Goal: Task Accomplishment & Management: Manage account settings

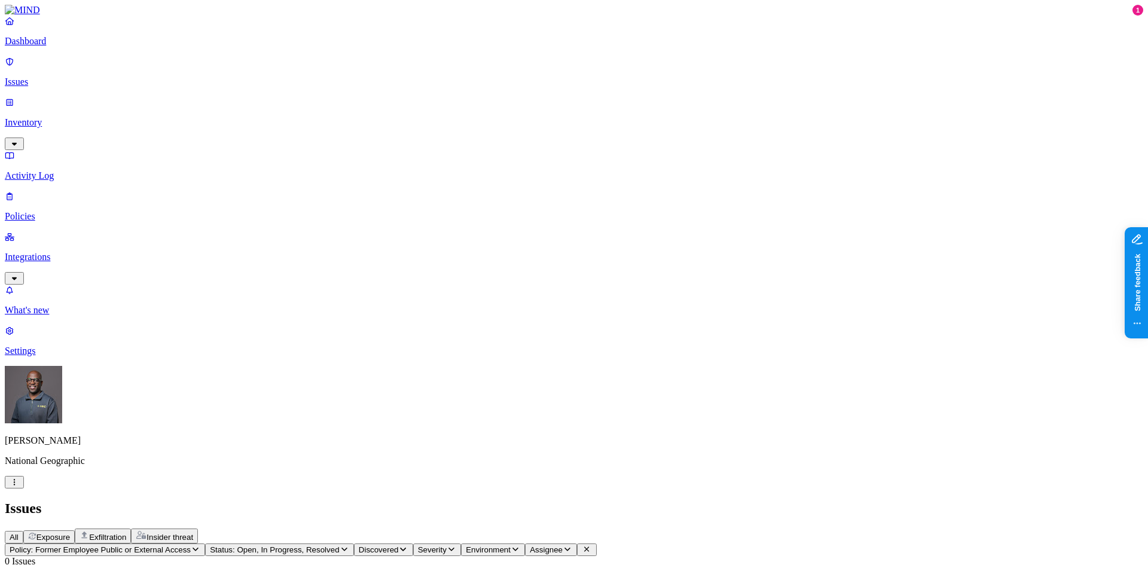
drag, startPoint x: 880, startPoint y: 98, endPoint x: 912, endPoint y: 90, distance: 33.4
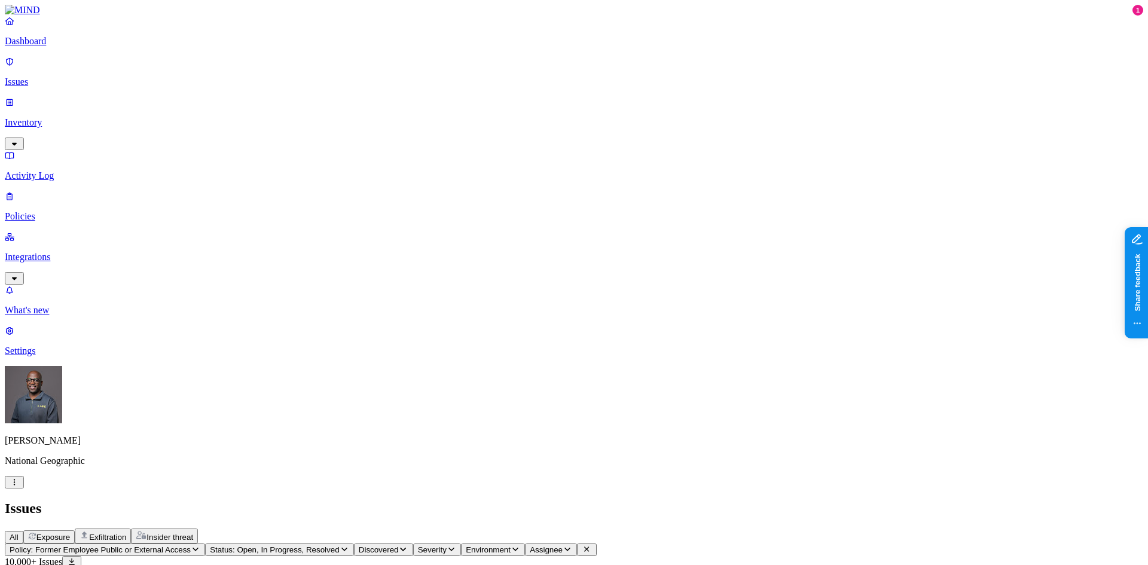
drag, startPoint x: 519, startPoint y: 97, endPoint x: 506, endPoint y: 96, distance: 12.7
drag, startPoint x: 760, startPoint y: 100, endPoint x: 770, endPoint y: 101, distance: 10.2
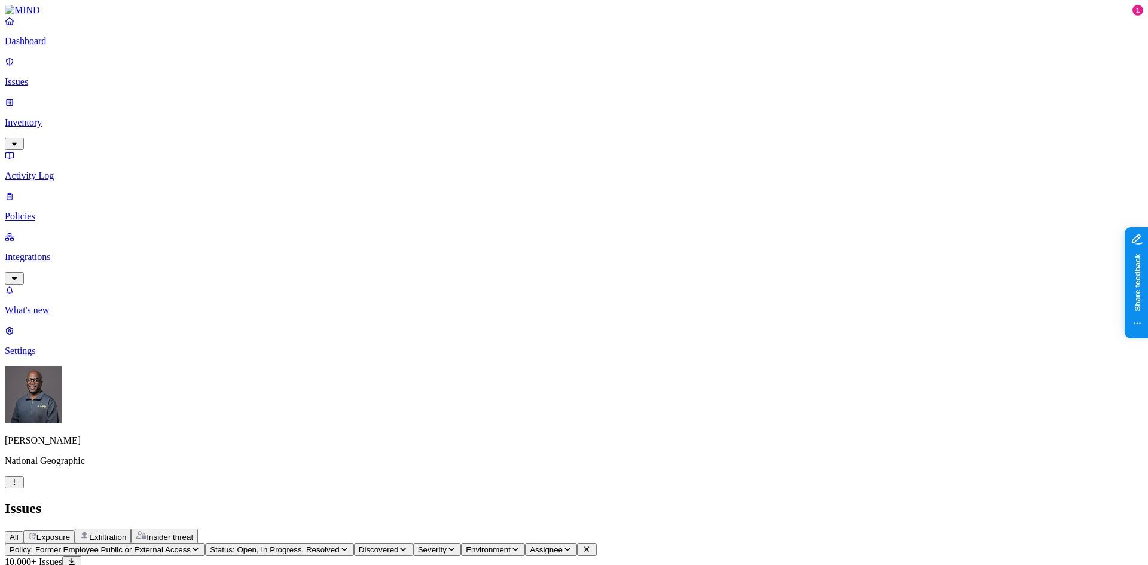
click at [200, 545] on icon "button" at bounding box center [196, 549] width 10 height 8
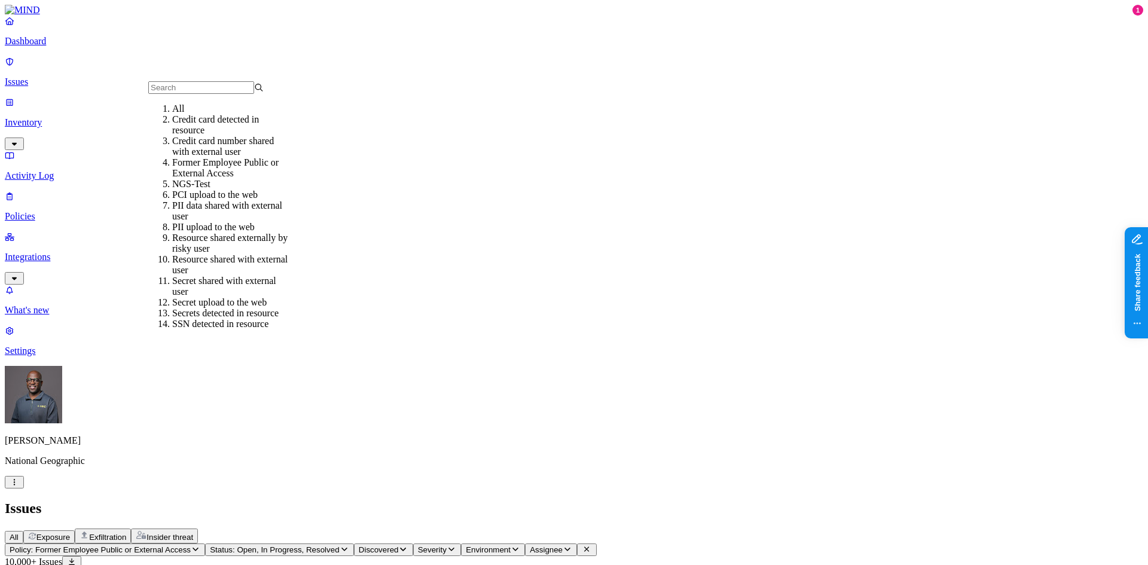
click at [731, 500] on h2 "Issues" at bounding box center [574, 508] width 1138 height 16
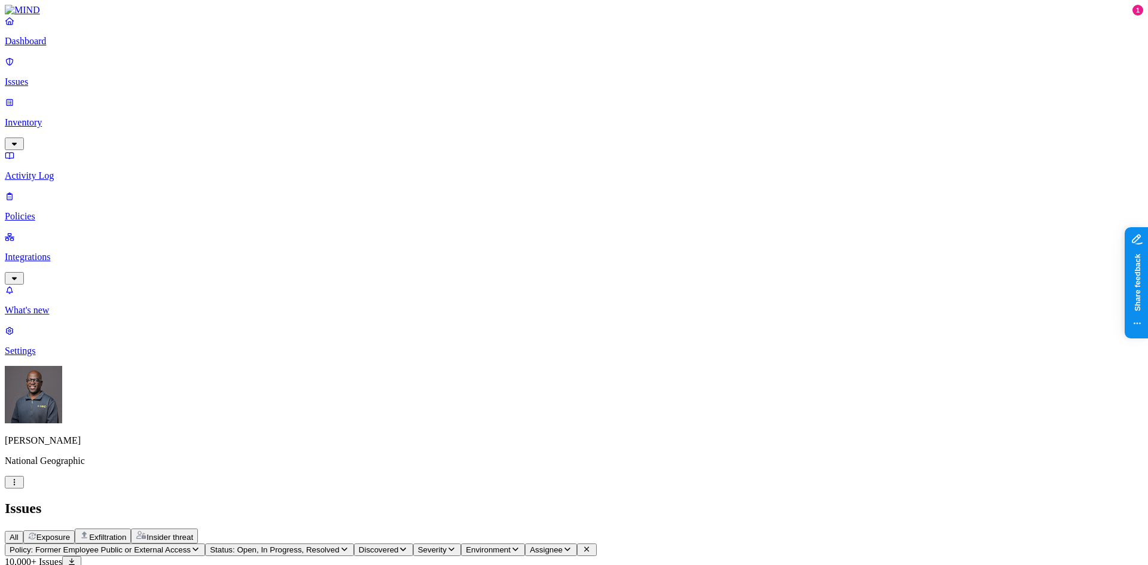
drag, startPoint x: 674, startPoint y: 99, endPoint x: 711, endPoint y: 87, distance: 39.0
drag, startPoint x: 936, startPoint y: 306, endPoint x: 988, endPoint y: 294, distance: 52.7
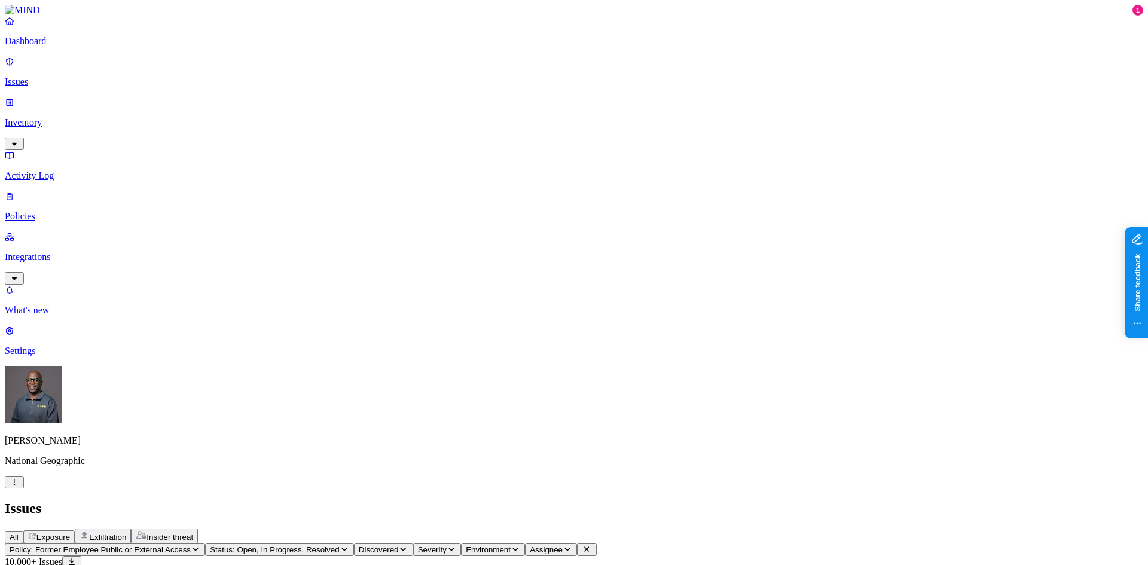
click at [200, 545] on icon "button" at bounding box center [196, 549] width 10 height 8
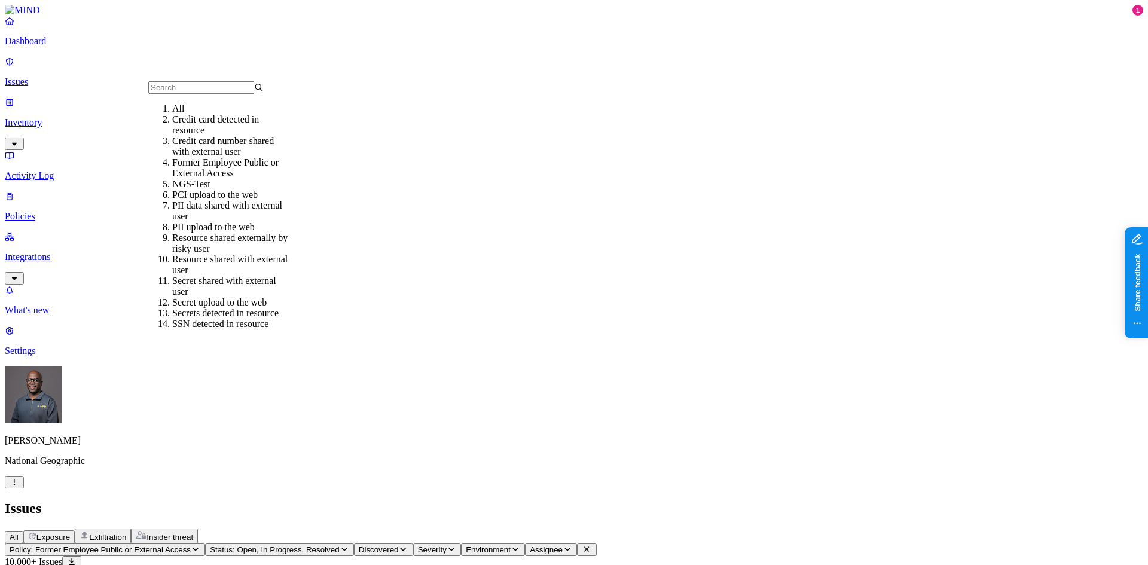
click at [532, 500] on header "Issues All Exposure Exfiltration Insider threat" at bounding box center [574, 521] width 1138 height 43
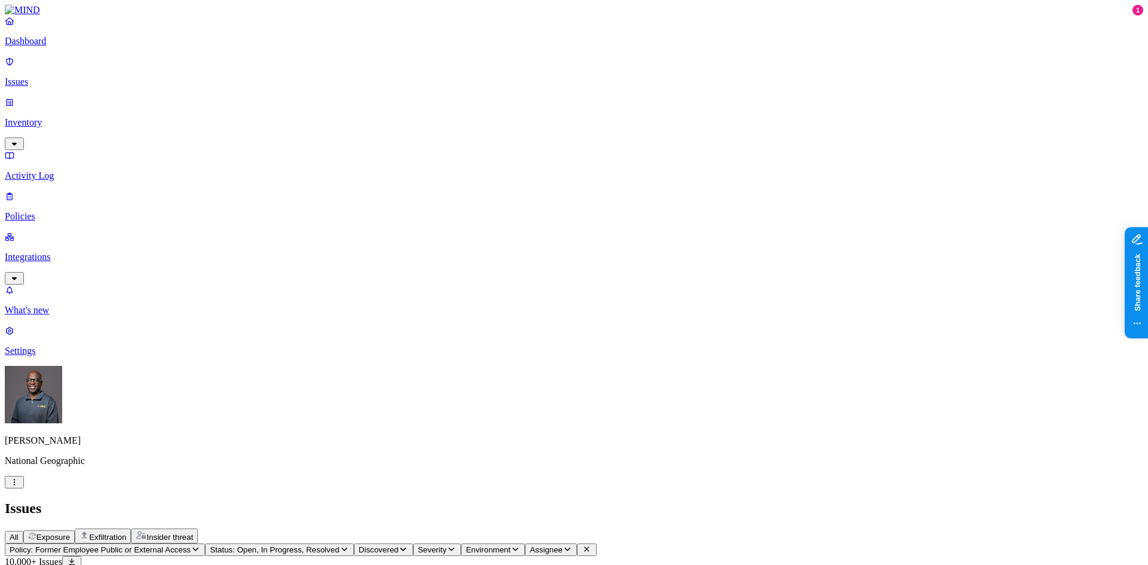
click at [48, 211] on p "Policies" at bounding box center [574, 216] width 1138 height 11
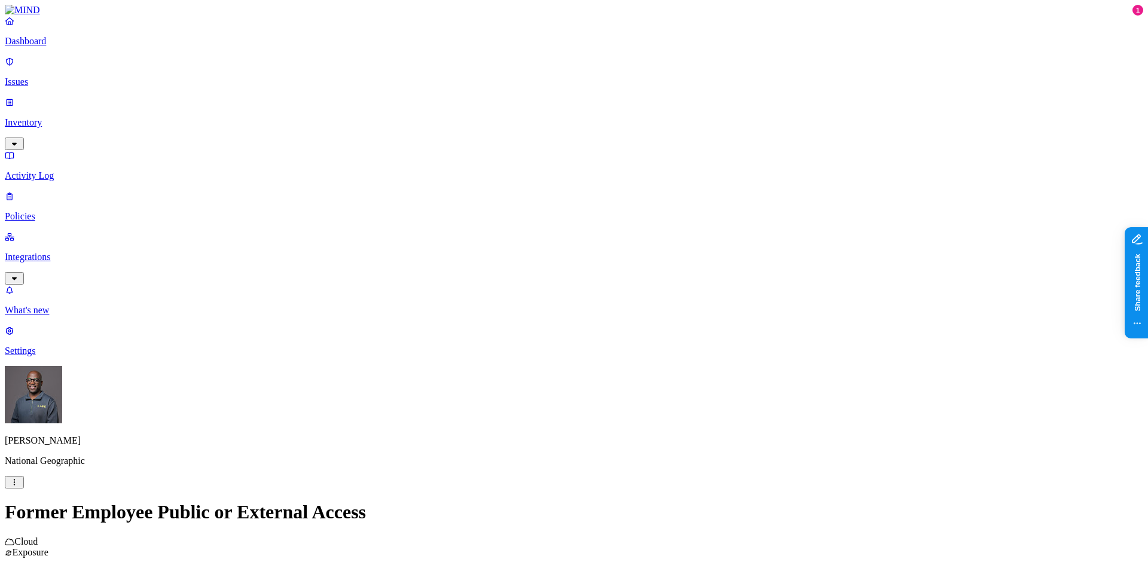
scroll to position [299, 0]
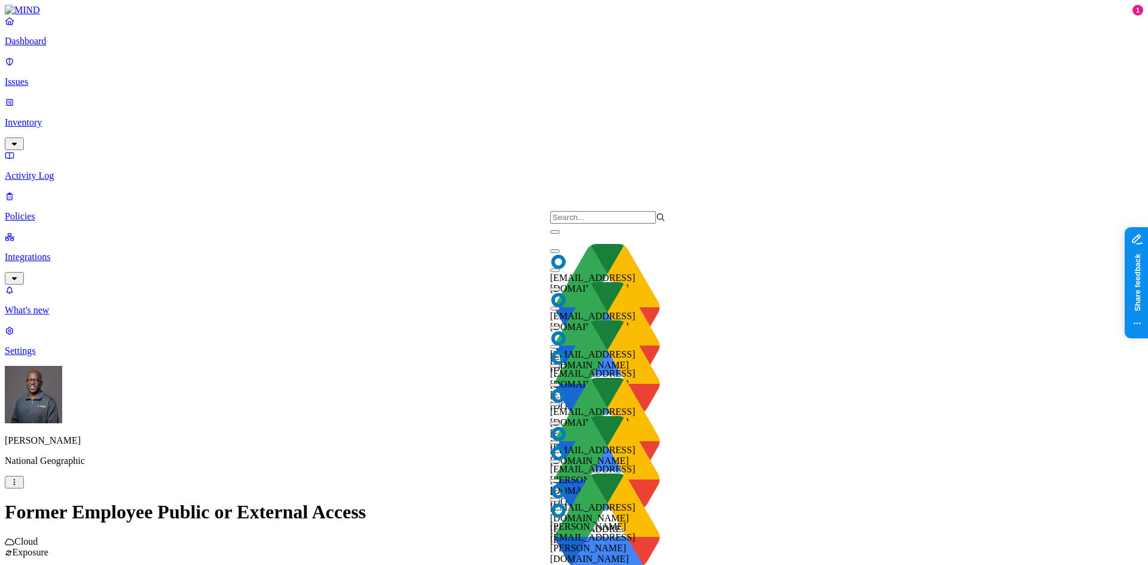
click at [597, 220] on input "search" at bounding box center [603, 217] width 106 height 13
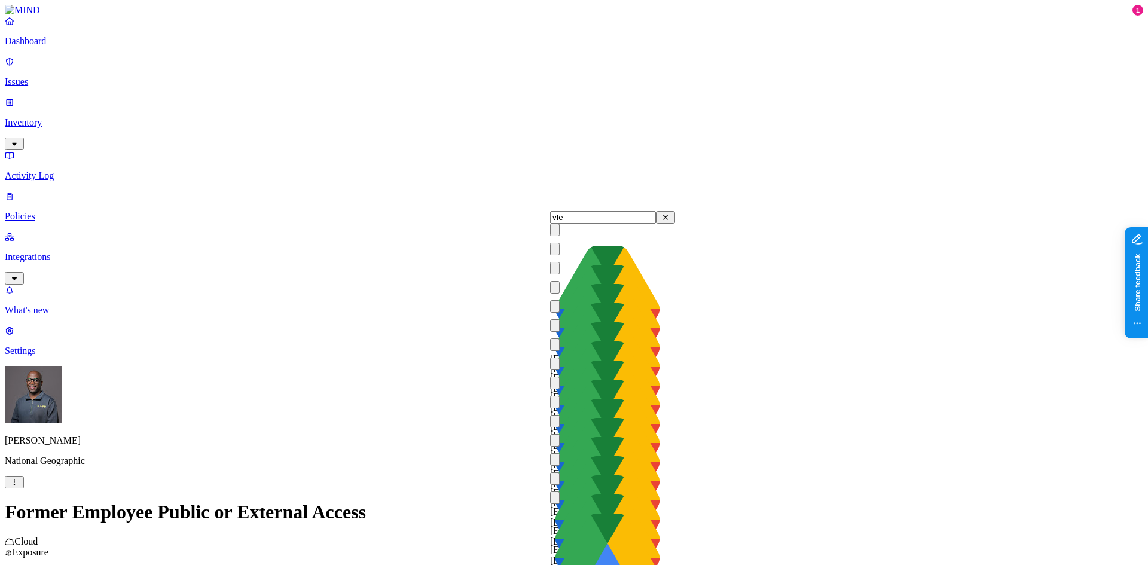
type input "vfe"
click at [575, 221] on input "vfe" at bounding box center [603, 217] width 106 height 13
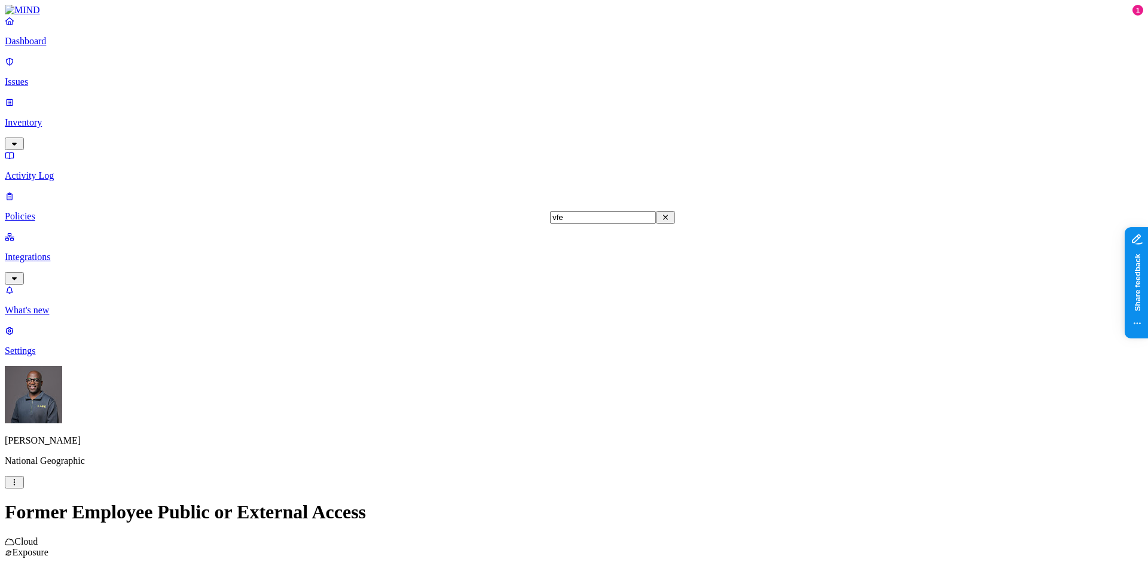
scroll to position [3023, 0]
drag, startPoint x: 915, startPoint y: 97, endPoint x: 854, endPoint y: 65, distance: 68.7
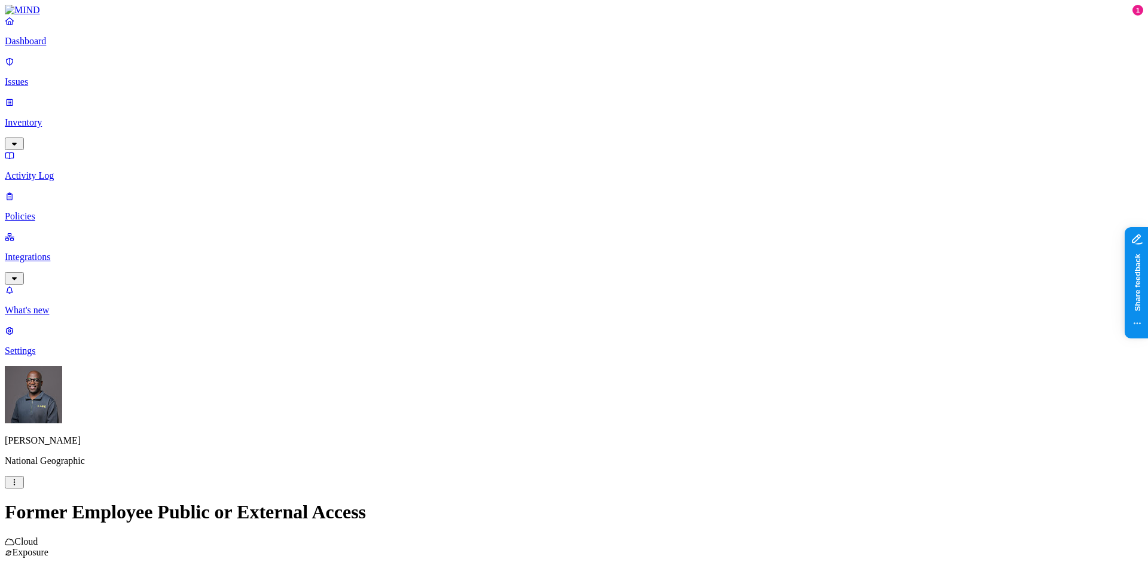
click at [45, 191] on link "Policies" at bounding box center [574, 206] width 1138 height 31
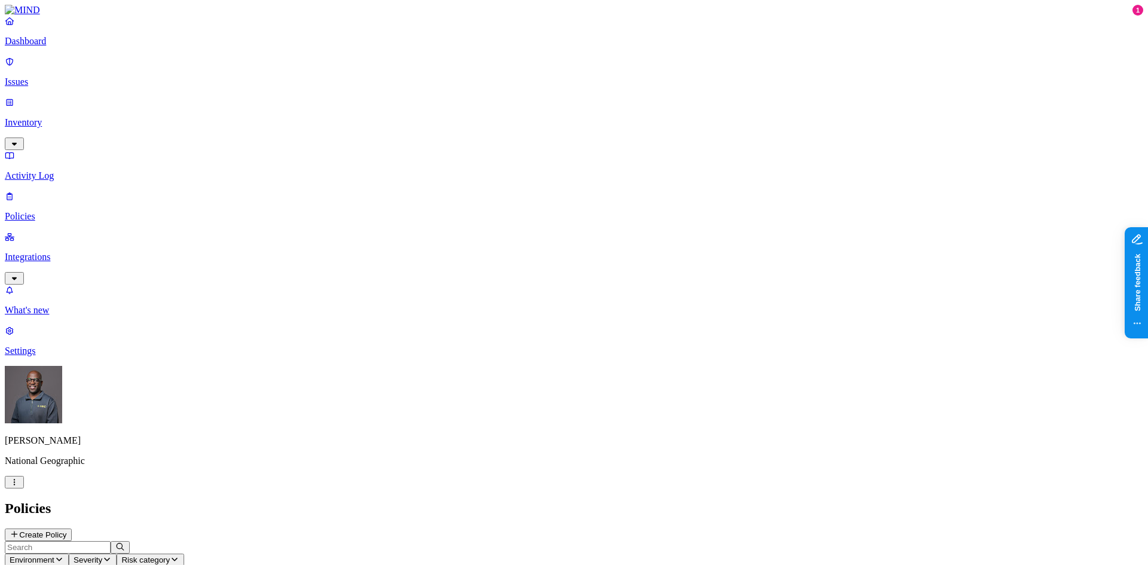
click at [72, 529] on button "Create Policy" at bounding box center [38, 535] width 67 height 13
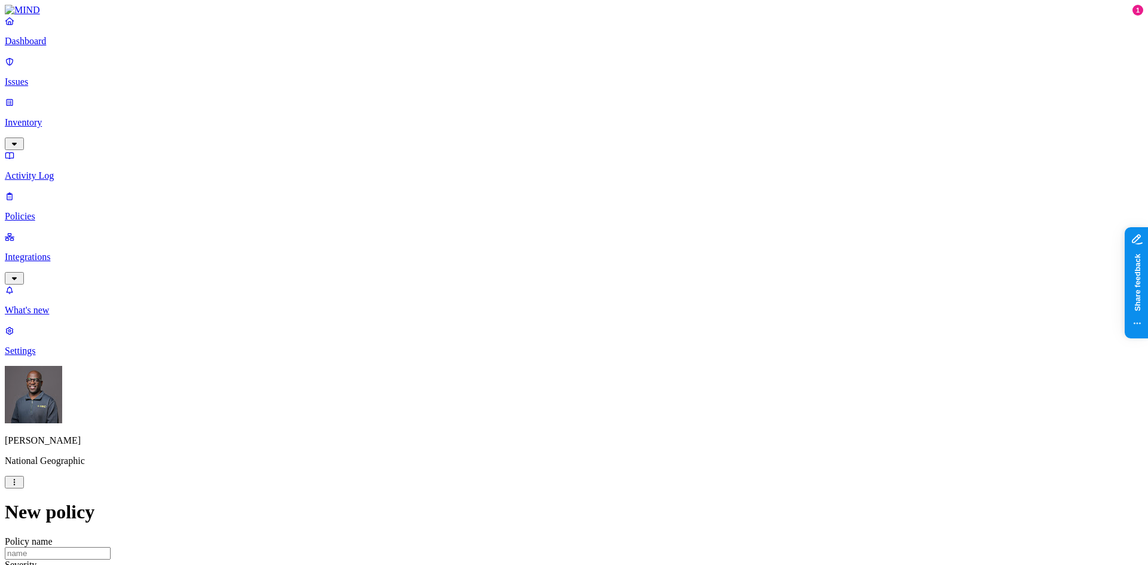
click at [514, 295] on label "Internal access" at bounding box center [499, 293] width 30 height 21
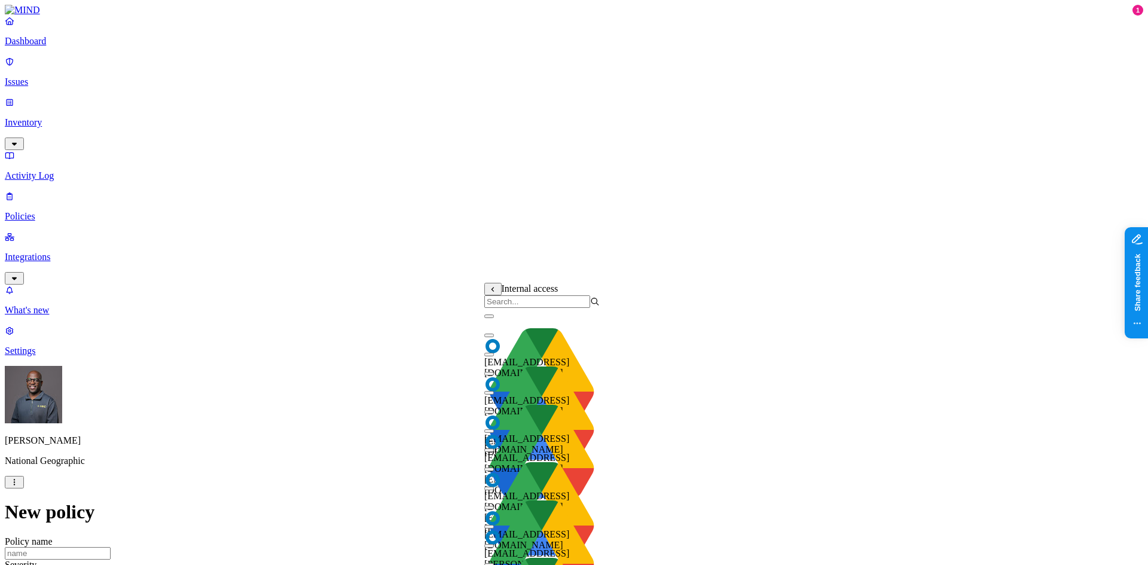
click at [521, 307] on input "search" at bounding box center [537, 301] width 106 height 13
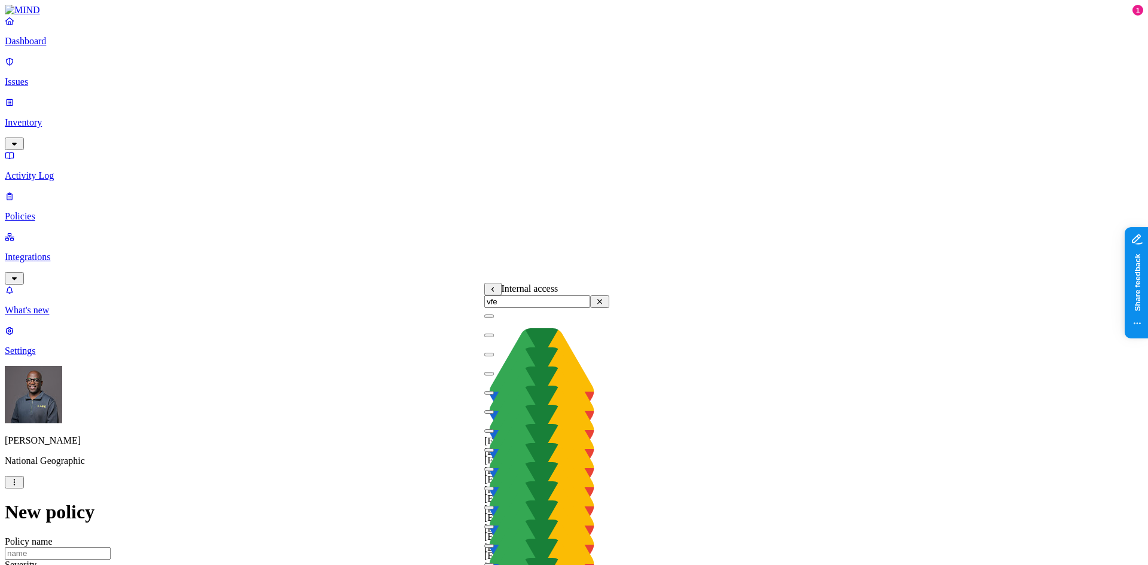
type input "vfe"
click at [494, 318] on button "button" at bounding box center [489, 317] width 10 height 4
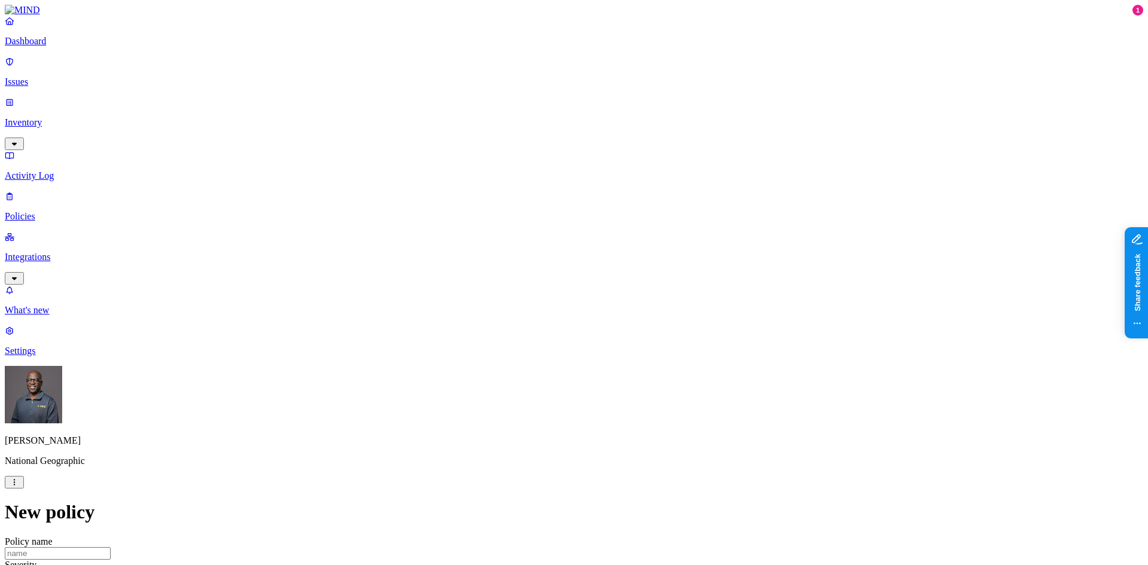
click at [649, 311] on label "AND" at bounding box center [638, 307] width 21 height 10
click at [651, 333] on label "External access" at bounding box center [644, 325] width 32 height 21
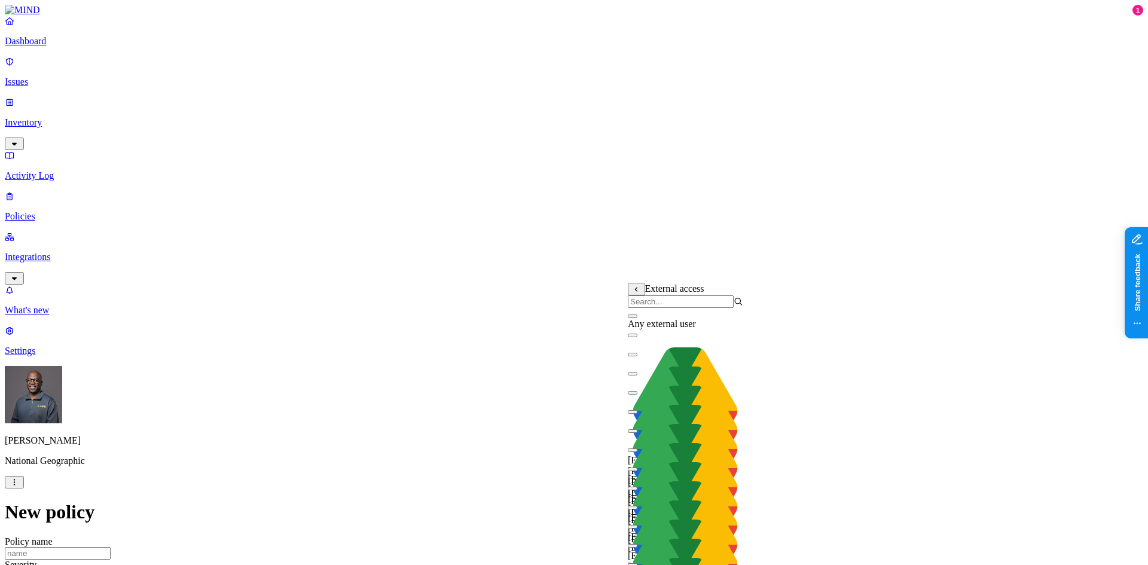
click at [637, 318] on button "button" at bounding box center [633, 317] width 10 height 4
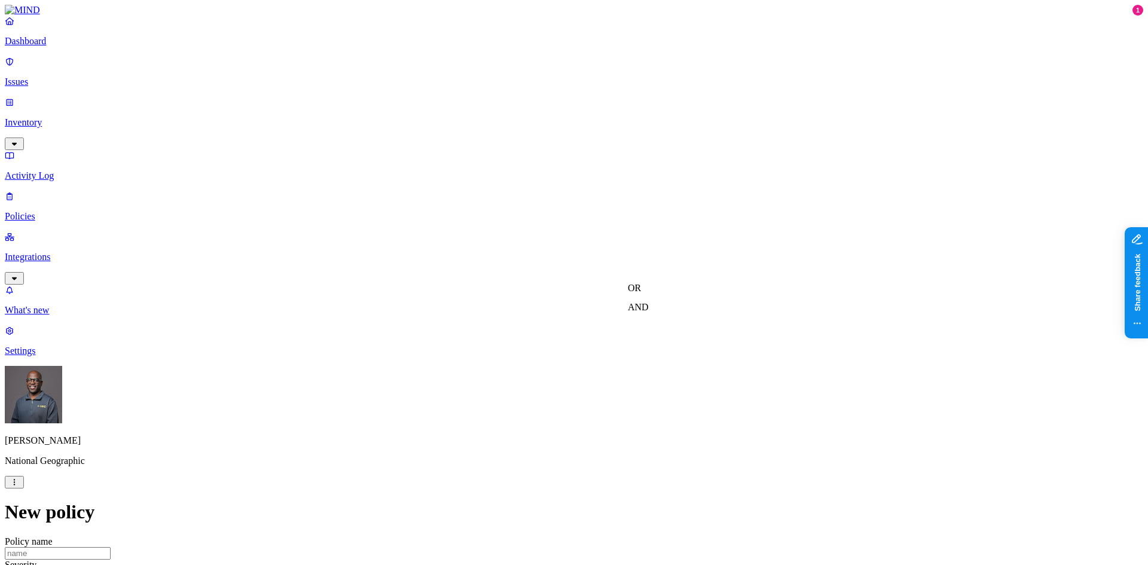
click at [667, 312] on label "OR" at bounding box center [660, 307] width 13 height 10
click at [674, 371] on label "Public access" at bounding box center [666, 363] width 25 height 21
click at [701, 333] on label "Anyone with link" at bounding box center [683, 325] width 59 height 21
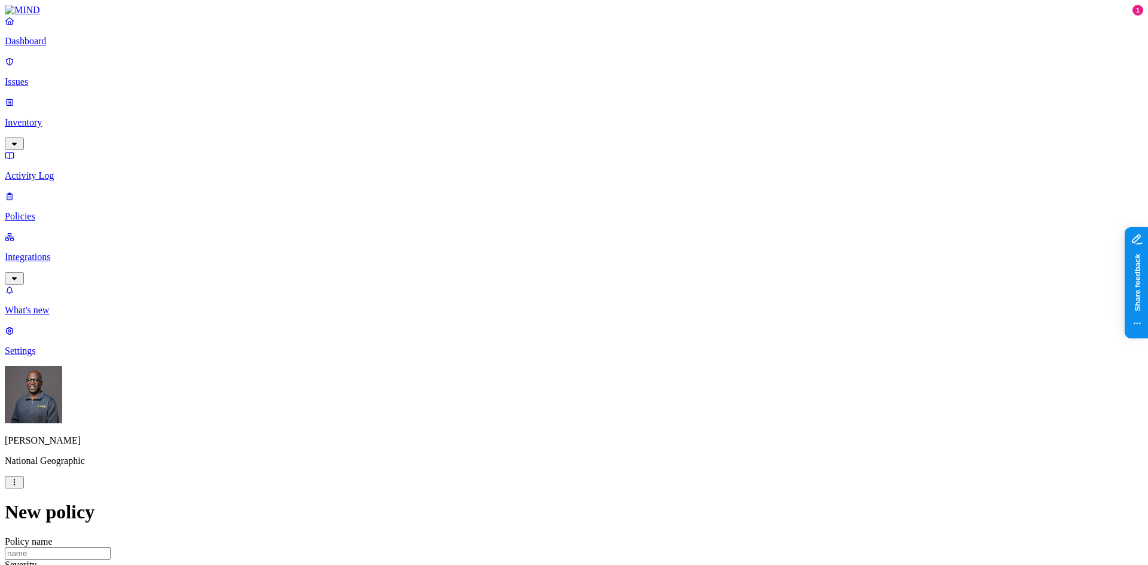
drag, startPoint x: 768, startPoint y: 328, endPoint x: 842, endPoint y: 352, distance: 77.7
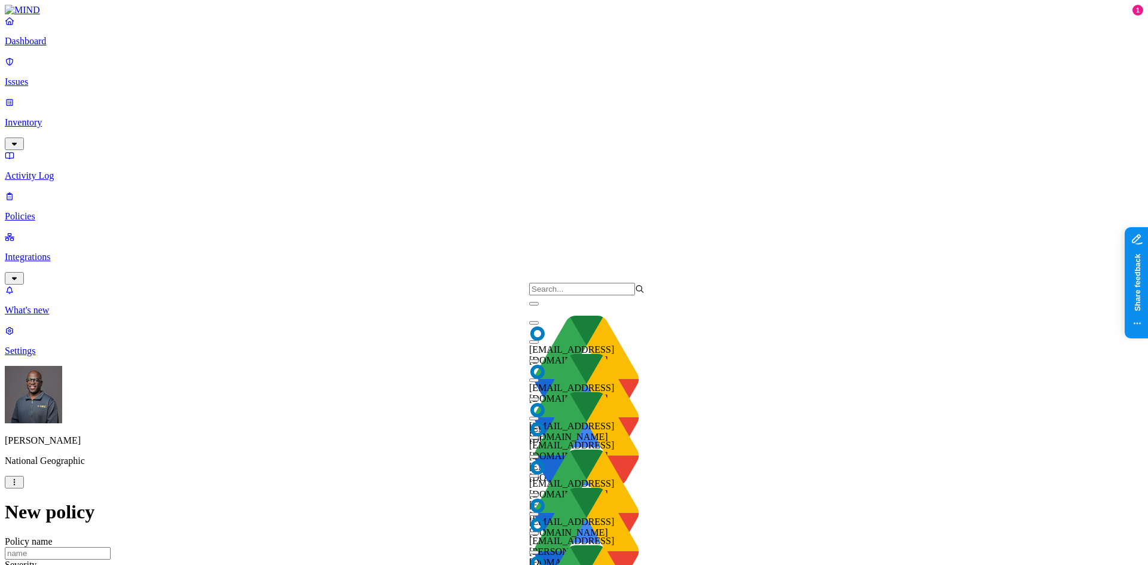
click at [557, 295] on input "search" at bounding box center [582, 289] width 106 height 13
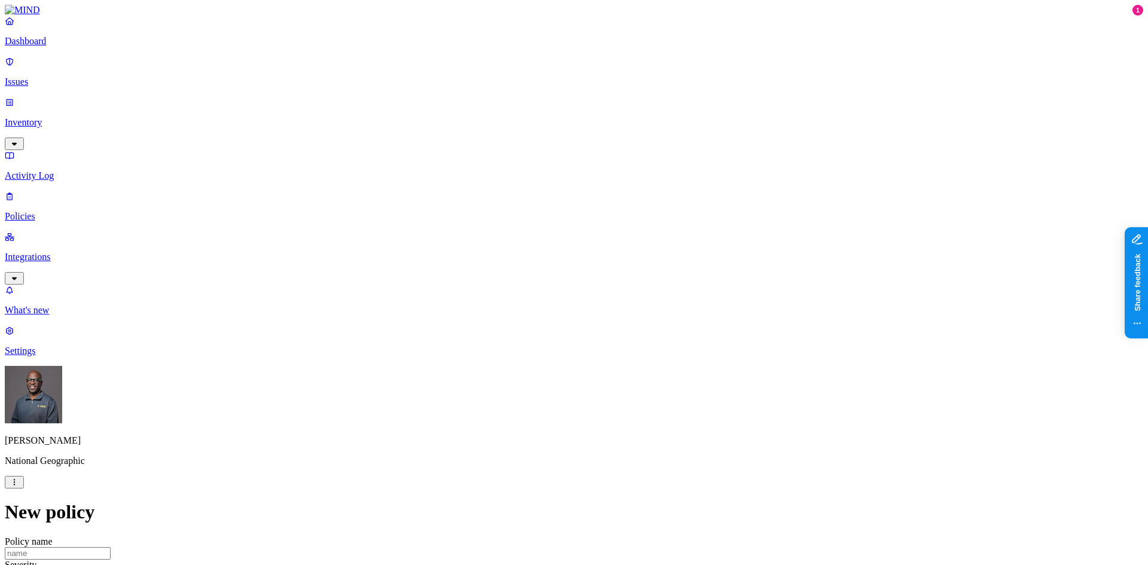
scroll to position [0, 0]
click at [47, 77] on p "Issues" at bounding box center [574, 82] width 1138 height 11
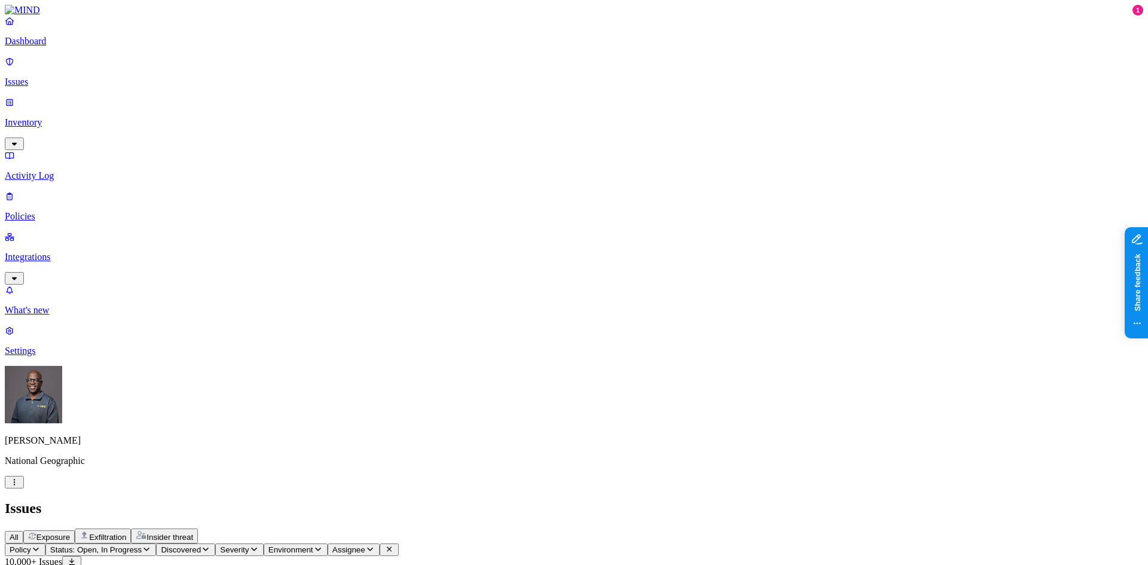
click at [70, 533] on span "Exposure" at bounding box center [52, 537] width 33 height 9
click at [478, 500] on h2 "Issues" at bounding box center [574, 508] width 1138 height 16
click at [151, 545] on icon "button" at bounding box center [147, 549] width 10 height 8
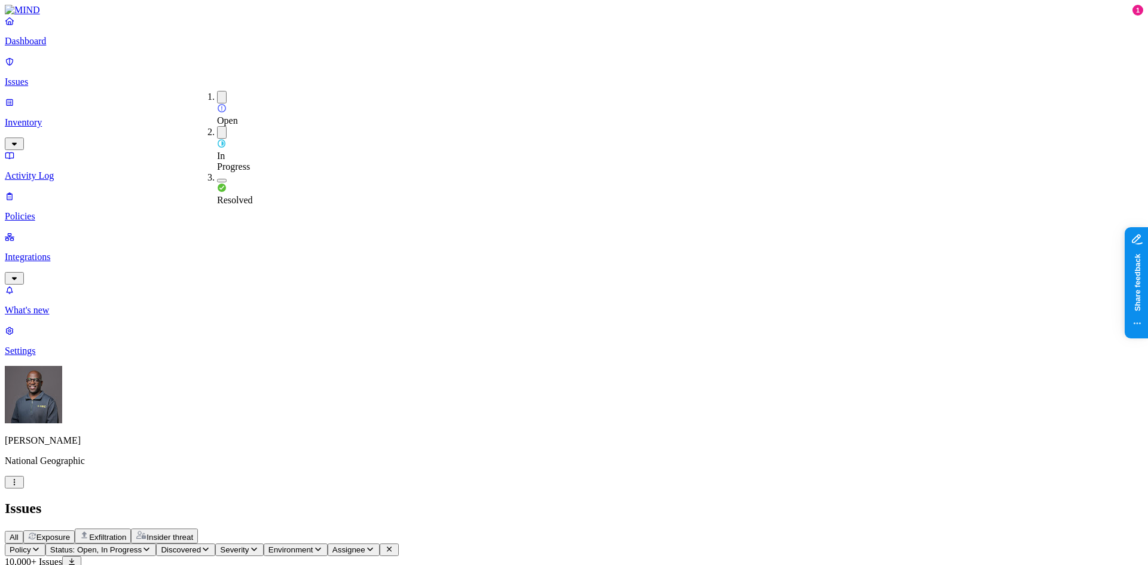
click at [478, 500] on div "Issues" at bounding box center [574, 508] width 1138 height 16
click at [41, 545] on icon "button" at bounding box center [36, 549] width 10 height 8
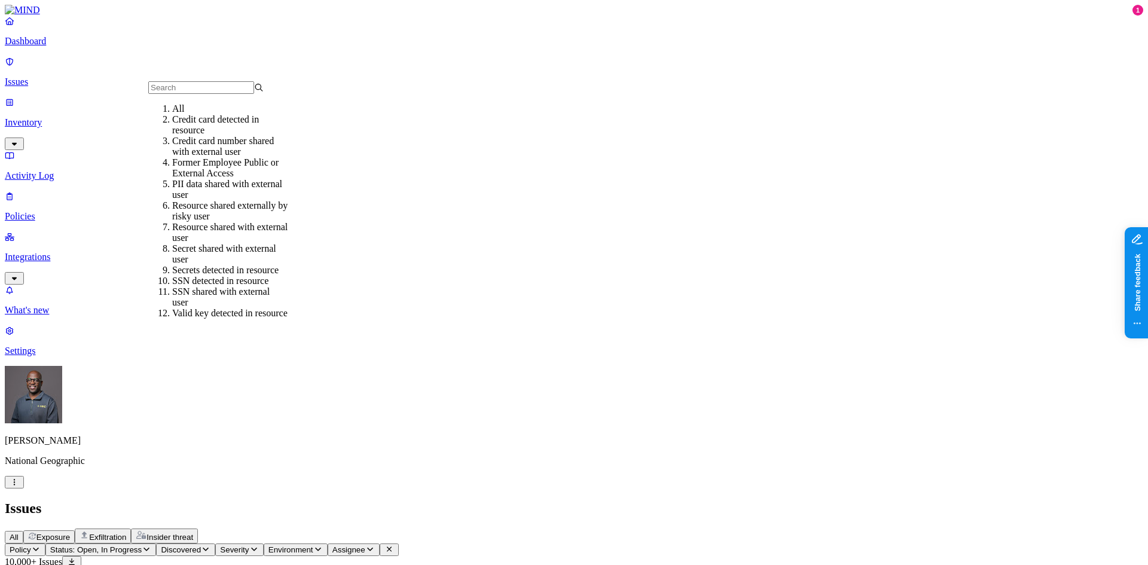
scroll to position [80, 0]
click at [435, 500] on h2 "Issues" at bounding box center [574, 508] width 1138 height 16
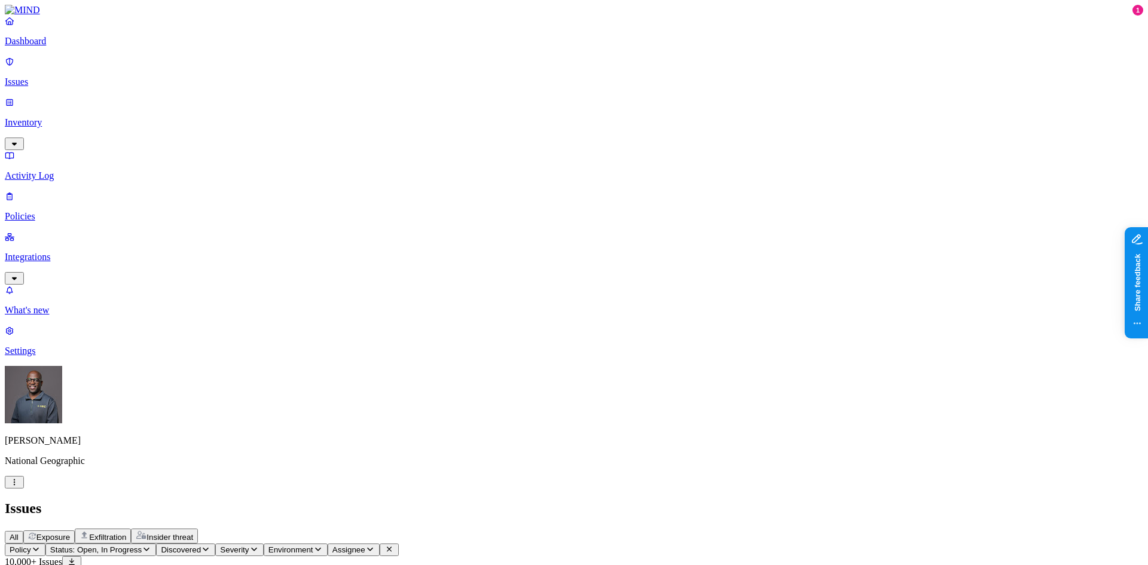
click at [151, 545] on icon "button" at bounding box center [147, 549] width 10 height 8
click at [420, 529] on div "All Exposure Exfiltration Insider threat" at bounding box center [574, 536] width 1138 height 15
click at [323, 545] on icon "button" at bounding box center [318, 549] width 10 height 8
click at [435, 136] on div "Endpoint" at bounding box center [435, 134] width 0 height 22
click at [494, 529] on div "All Exposure Exfiltration Insider threat" at bounding box center [574, 536] width 1138 height 15
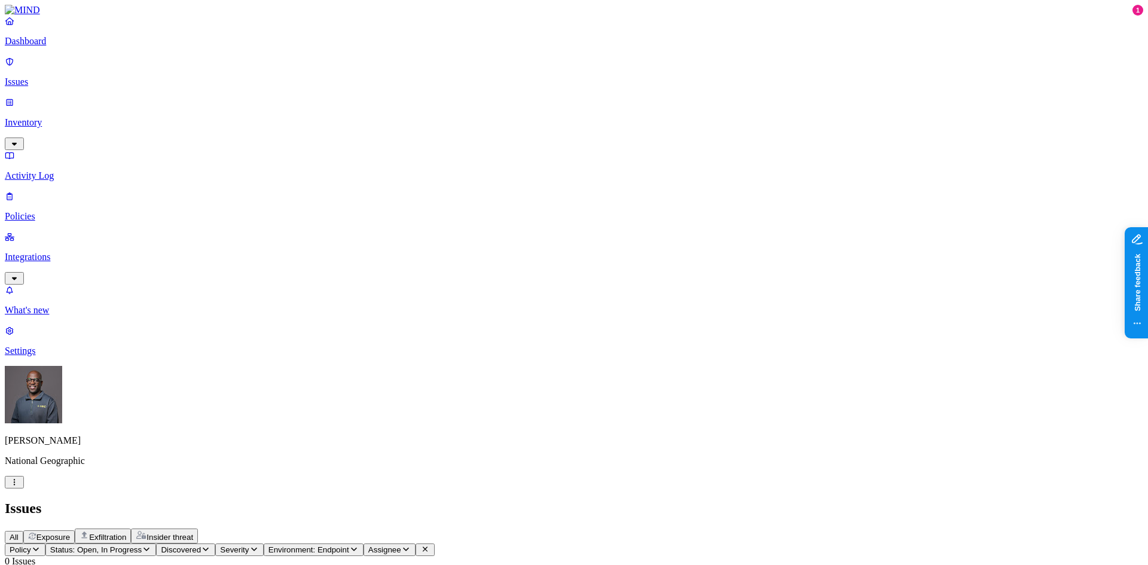
click at [411, 545] on icon "button" at bounding box center [406, 549] width 10 height 8
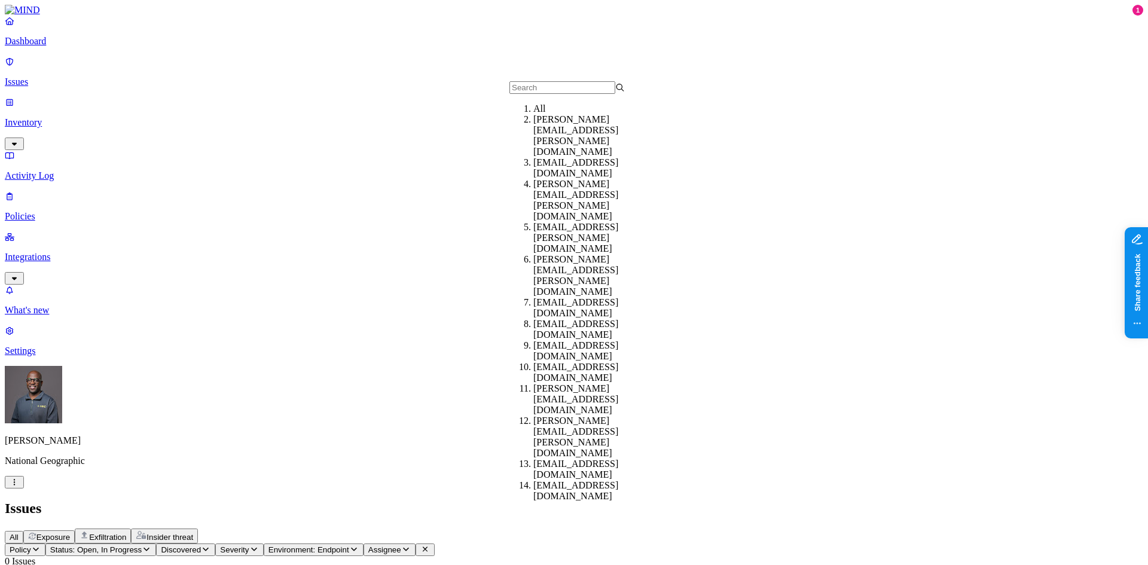
click at [627, 529] on div "All Exposure Exfiltration Insider threat" at bounding box center [574, 536] width 1138 height 15
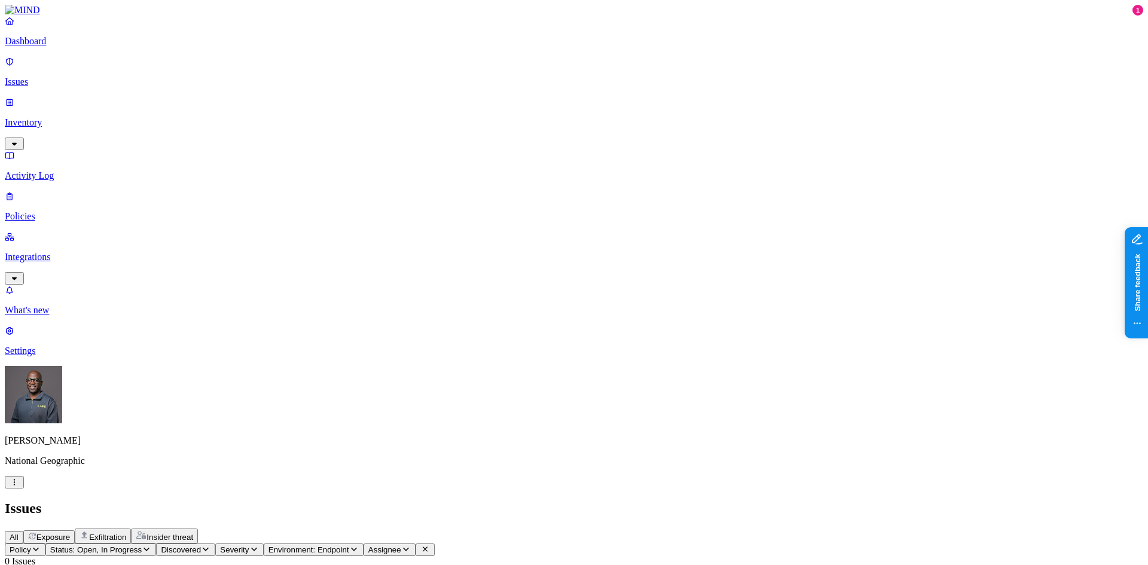
click at [44, 117] on p "Inventory" at bounding box center [574, 122] width 1138 height 11
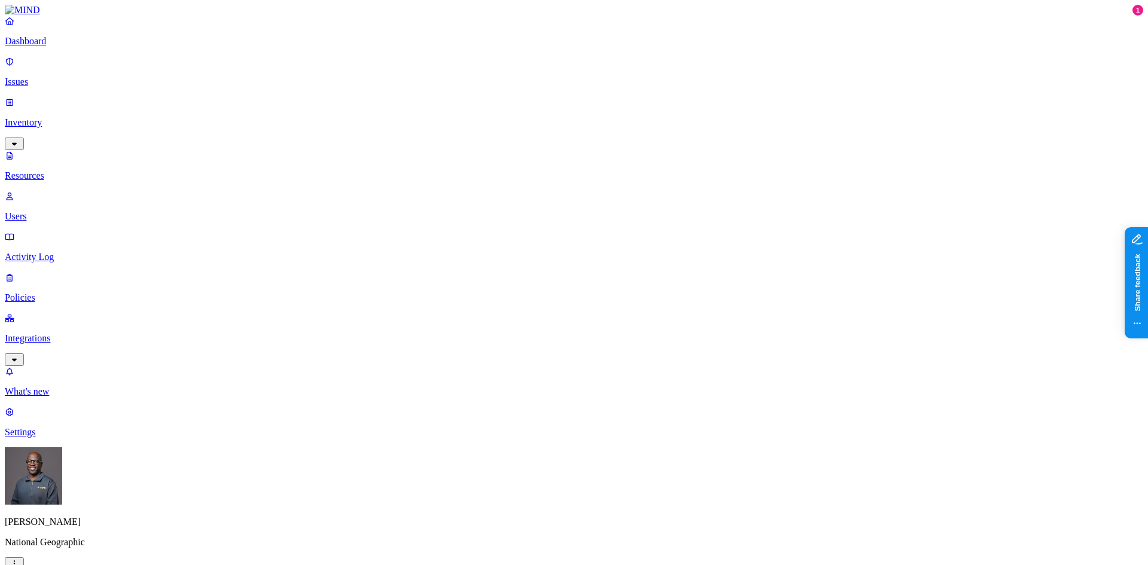
click at [59, 170] on p "Resources" at bounding box center [574, 175] width 1138 height 11
click at [359, 100] on button "button" at bounding box center [364, 102] width 10 height 4
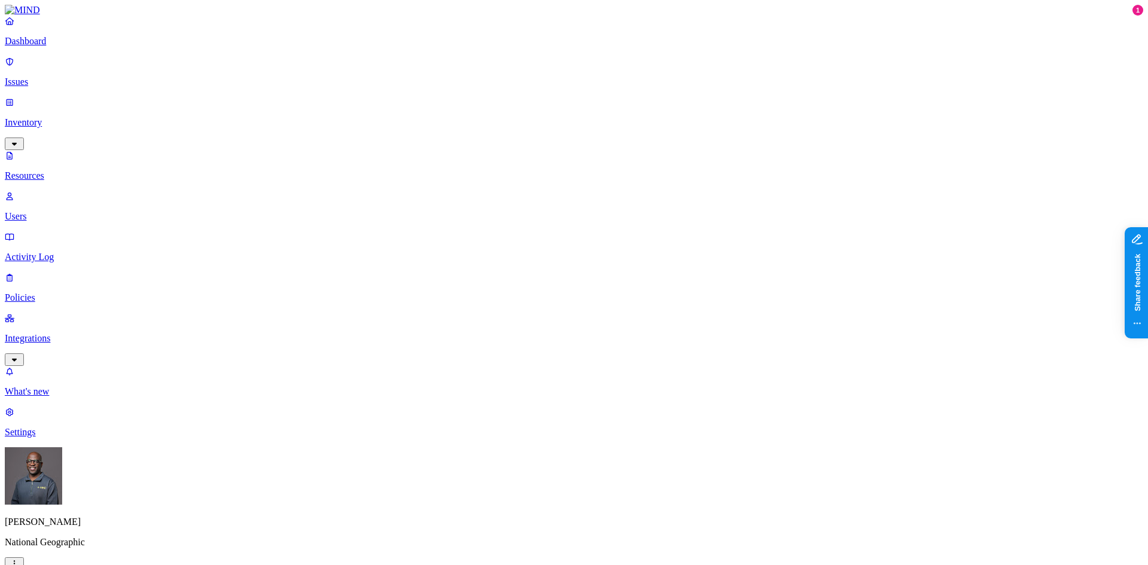
click at [602, 239] on button "button" at bounding box center [607, 241] width 10 height 4
click at [42, 77] on p "Issues" at bounding box center [574, 82] width 1138 height 11
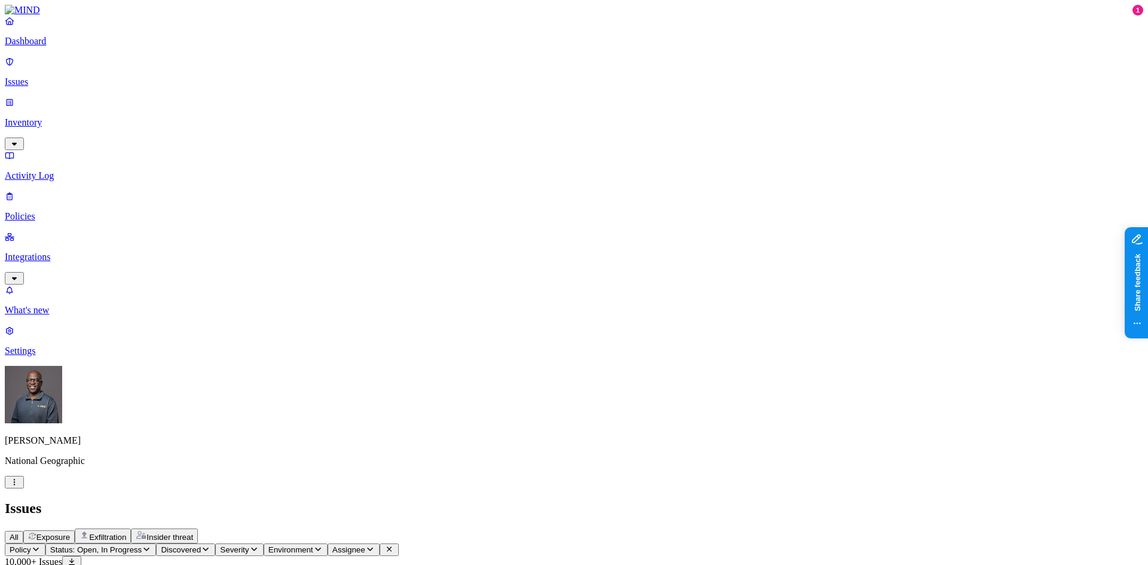
click at [45, 544] on button "Policy" at bounding box center [25, 550] width 41 height 13
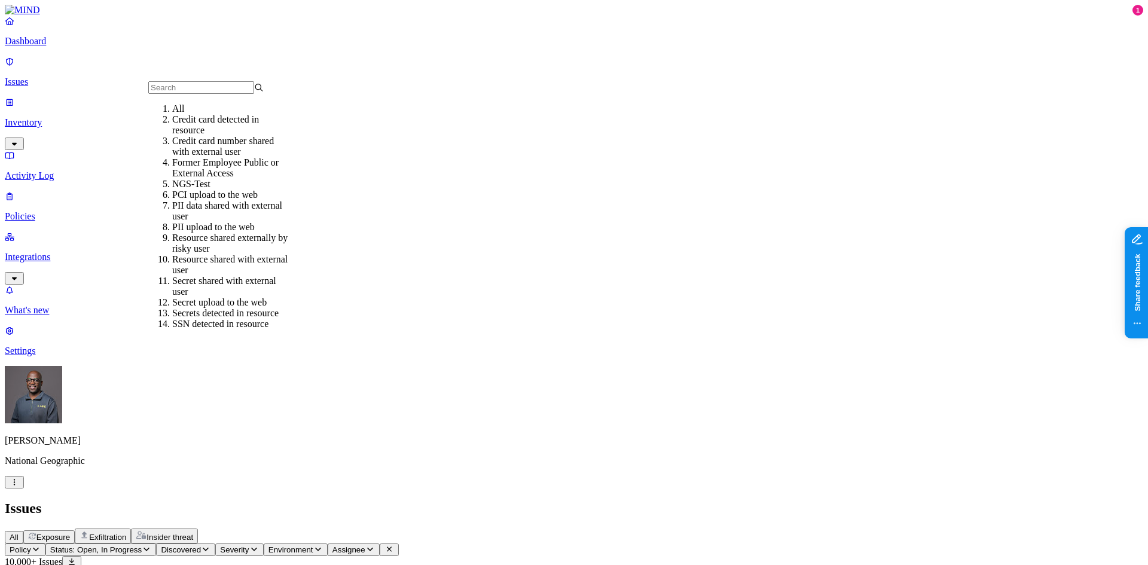
click at [348, 500] on h2 "Issues" at bounding box center [574, 508] width 1138 height 16
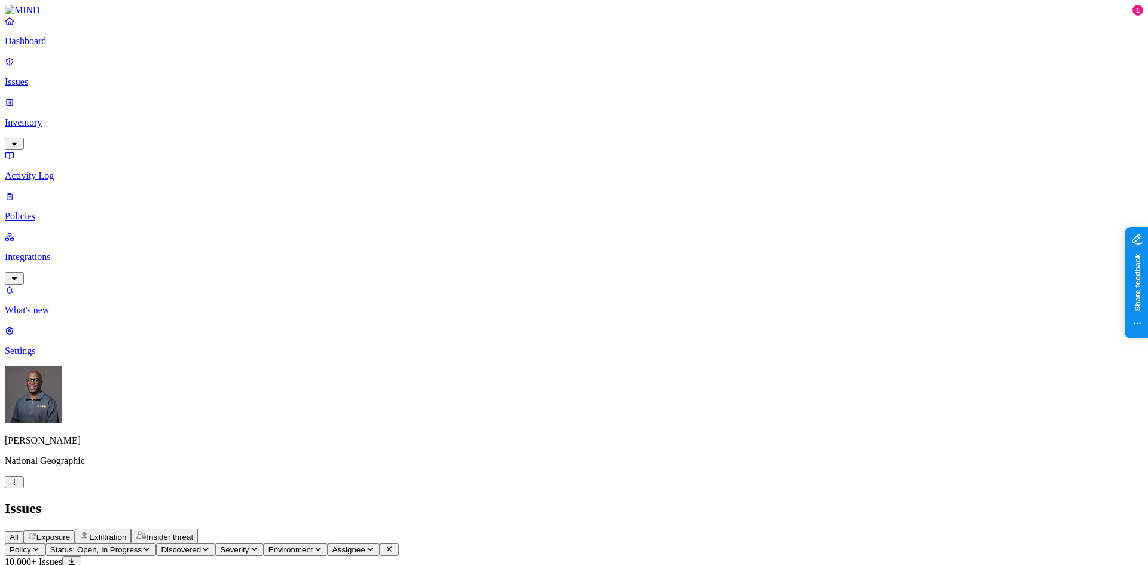
click at [41, 545] on icon "button" at bounding box center [36, 549] width 10 height 8
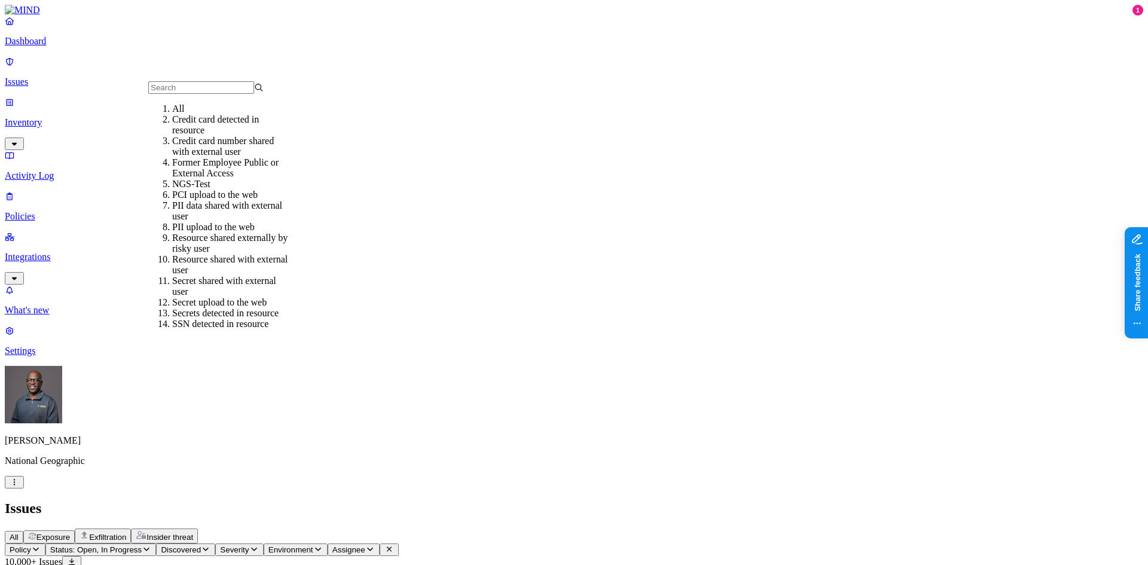
click at [220, 155] on div "Credit card number shared with external user" at bounding box center [229, 147] width 115 height 22
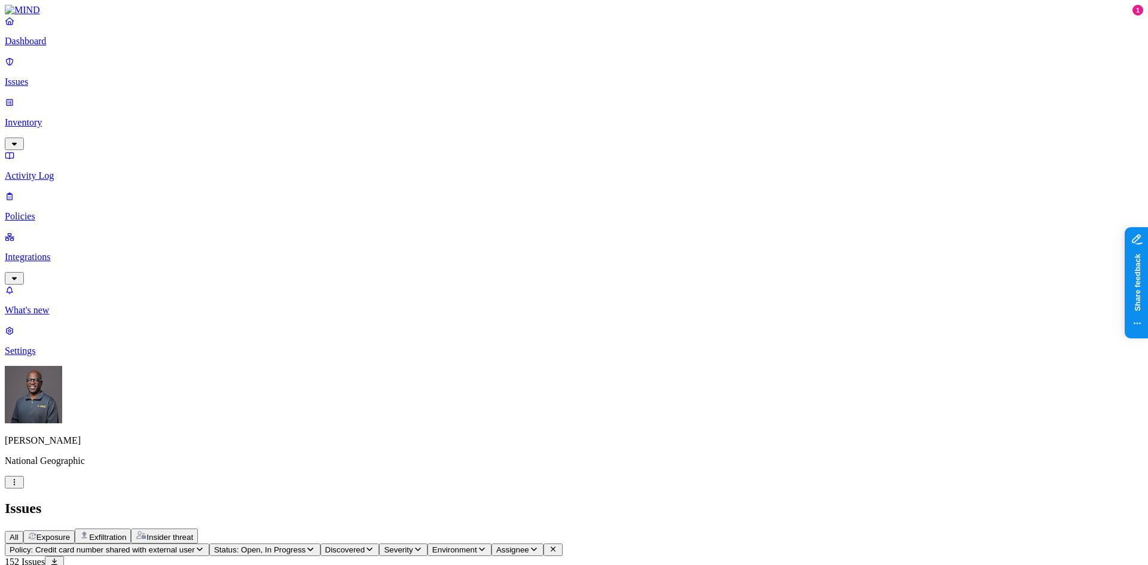
click at [603, 529] on div "All Exposure Exfiltration Insider threat" at bounding box center [574, 536] width 1138 height 15
click at [1140, 350] on span at bounding box center [1138, 350] width 18 height 18
click at [1039, 529] on div "All Exposure Exfiltration Insider threat" at bounding box center [574, 536] width 1138 height 15
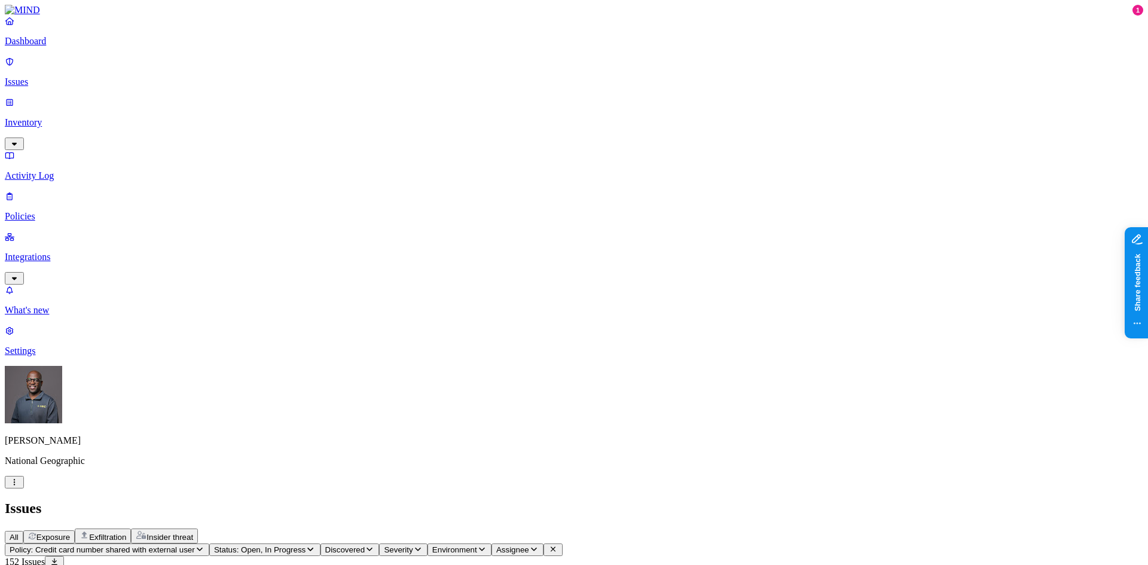
click at [539, 545] on icon "button" at bounding box center [534, 549] width 10 height 8
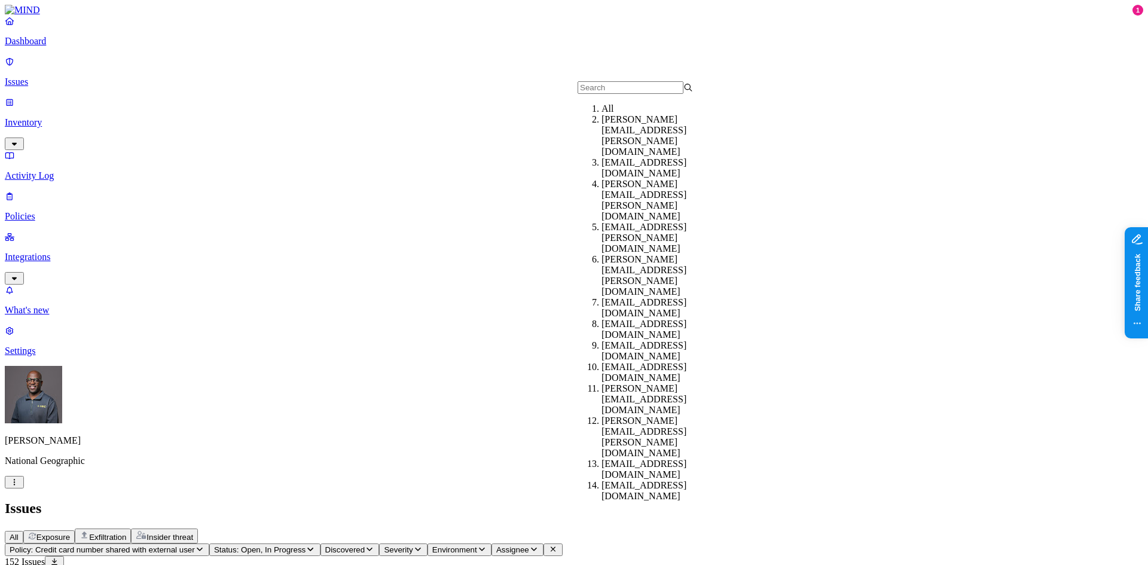
drag, startPoint x: 650, startPoint y: 33, endPoint x: 639, endPoint y: 33, distance: 11.4
click at [643, 500] on header "Issues All Exposure Exfiltration Insider threat" at bounding box center [574, 521] width 1138 height 43
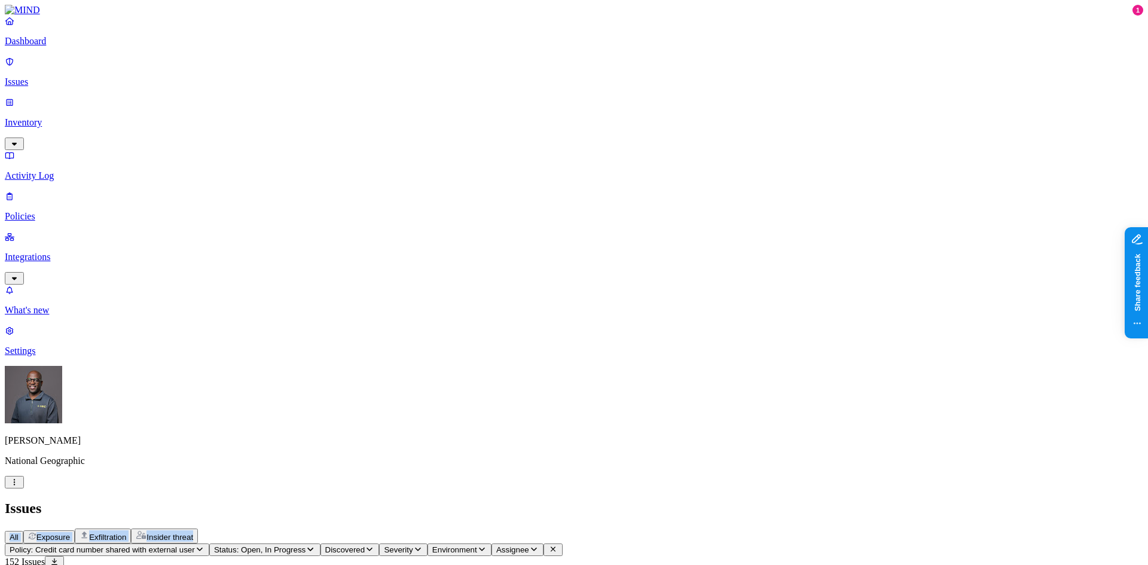
click at [39, 77] on p "Issues" at bounding box center [574, 82] width 1138 height 11
drag, startPoint x: 692, startPoint y: 91, endPoint x: 807, endPoint y: 56, distance: 119.5
click at [415, 500] on h2 "Issues" at bounding box center [574, 508] width 1138 height 16
drag, startPoint x: 346, startPoint y: 41, endPoint x: 489, endPoint y: 38, distance: 142.9
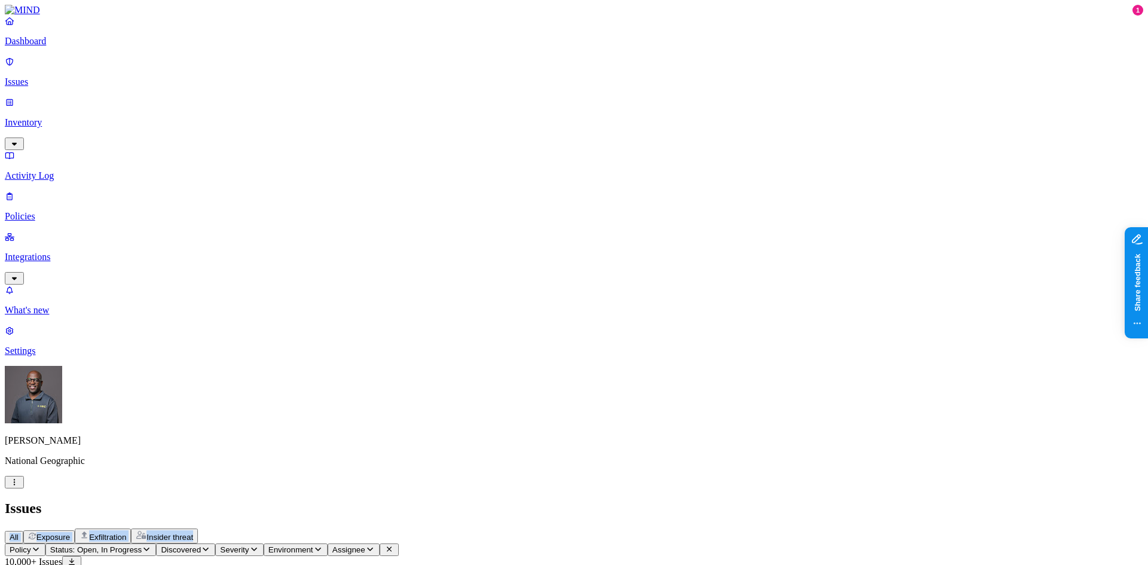
click at [193, 533] on span "Insider threat" at bounding box center [169, 537] width 47 height 9
click at [450, 500] on div "Issues" at bounding box center [574, 508] width 1138 height 16
